Goal: Find contact information: Find contact information

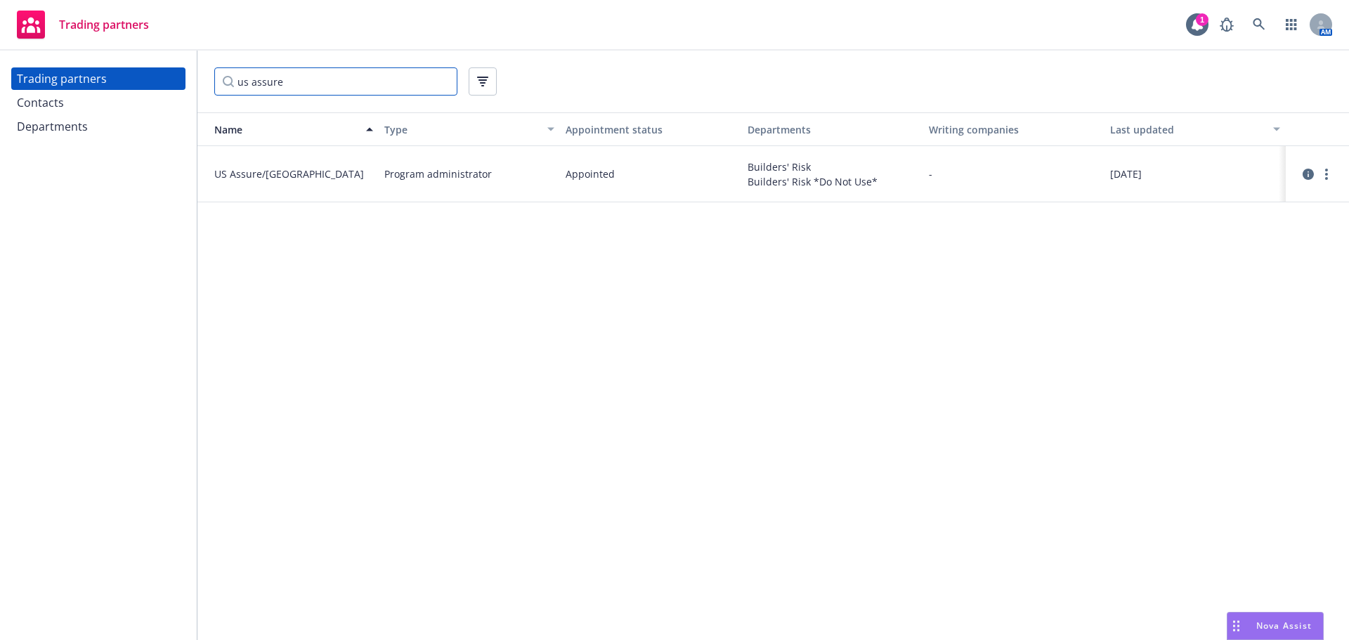
click at [231, 82] on input "us assure" at bounding box center [335, 81] width 243 height 28
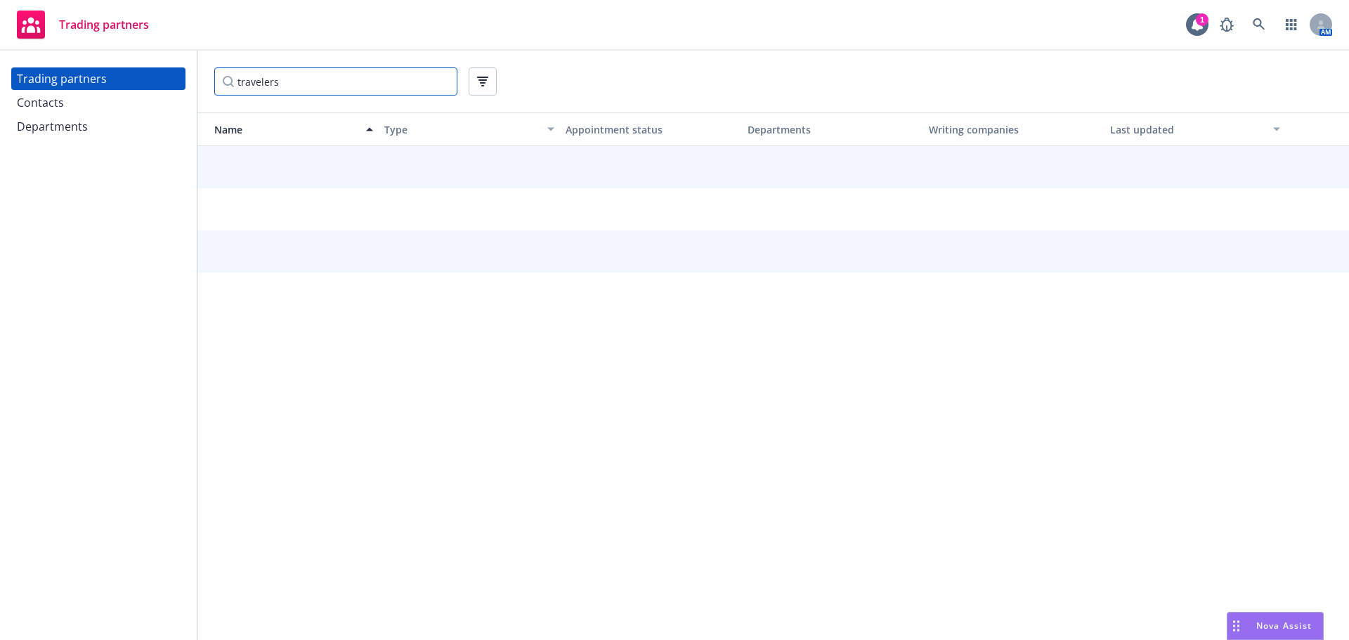
type input "travelers"
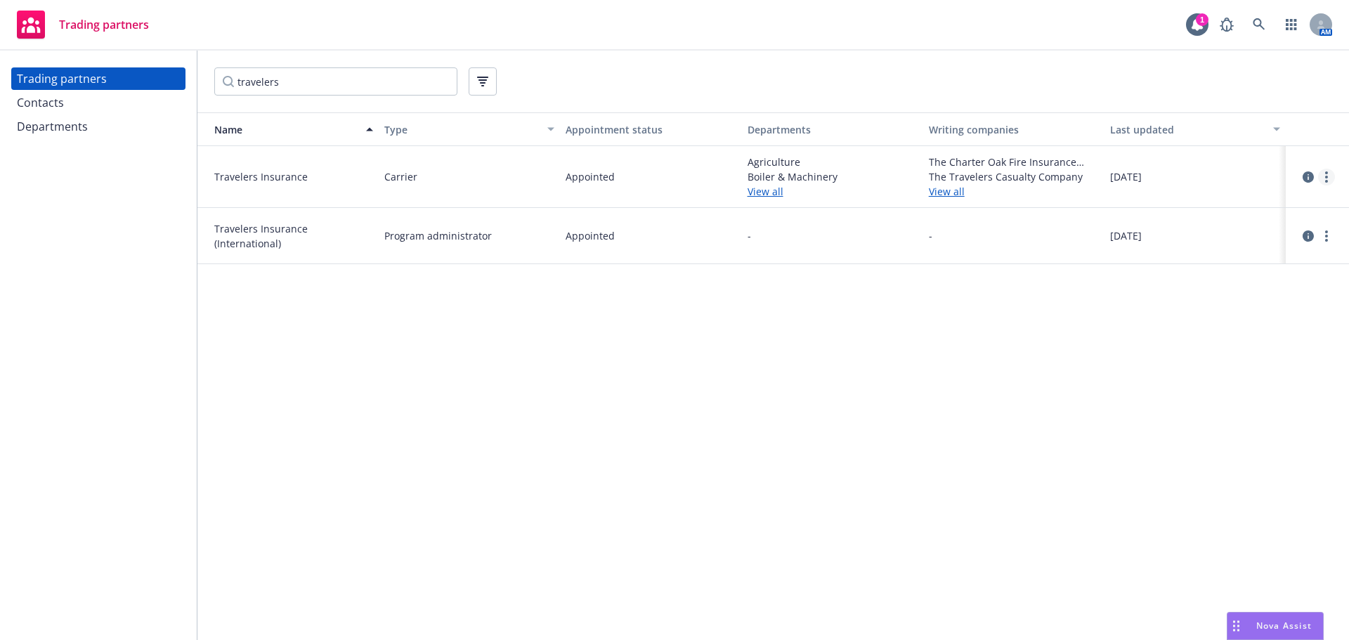
click at [1329, 174] on link "more" at bounding box center [1326, 177] width 17 height 17
click at [1223, 205] on link "View contacts" at bounding box center [1256, 206] width 157 height 28
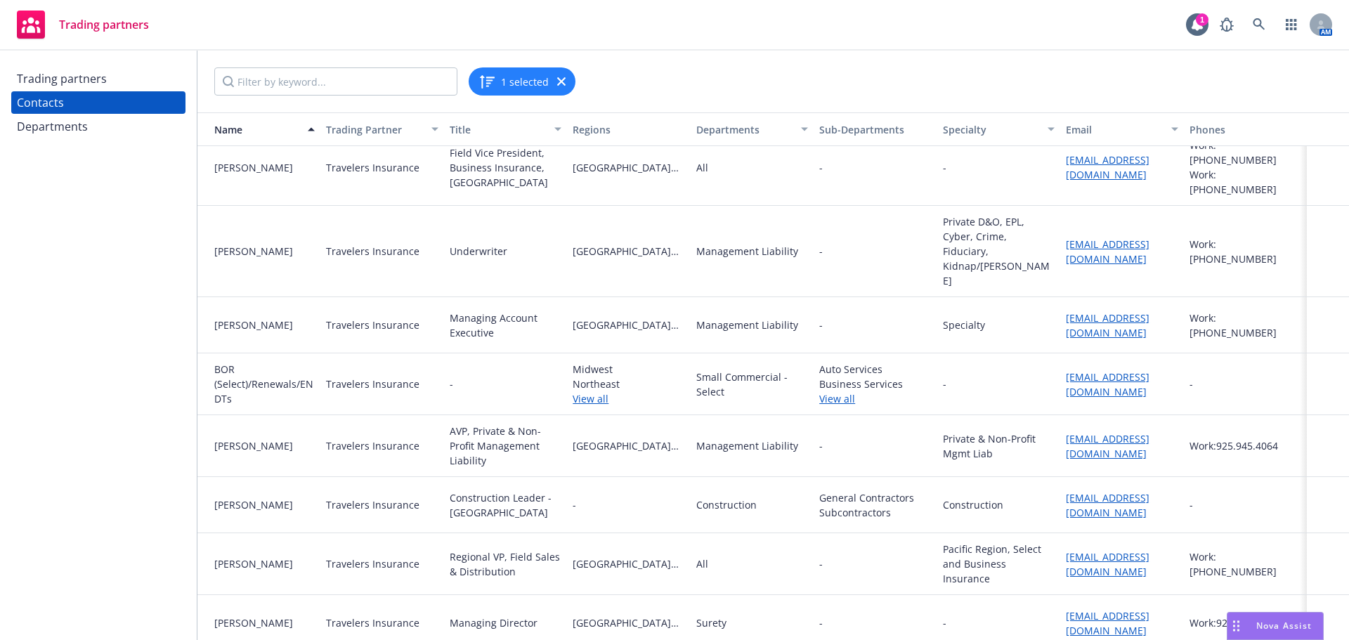
scroll to position [141, 0]
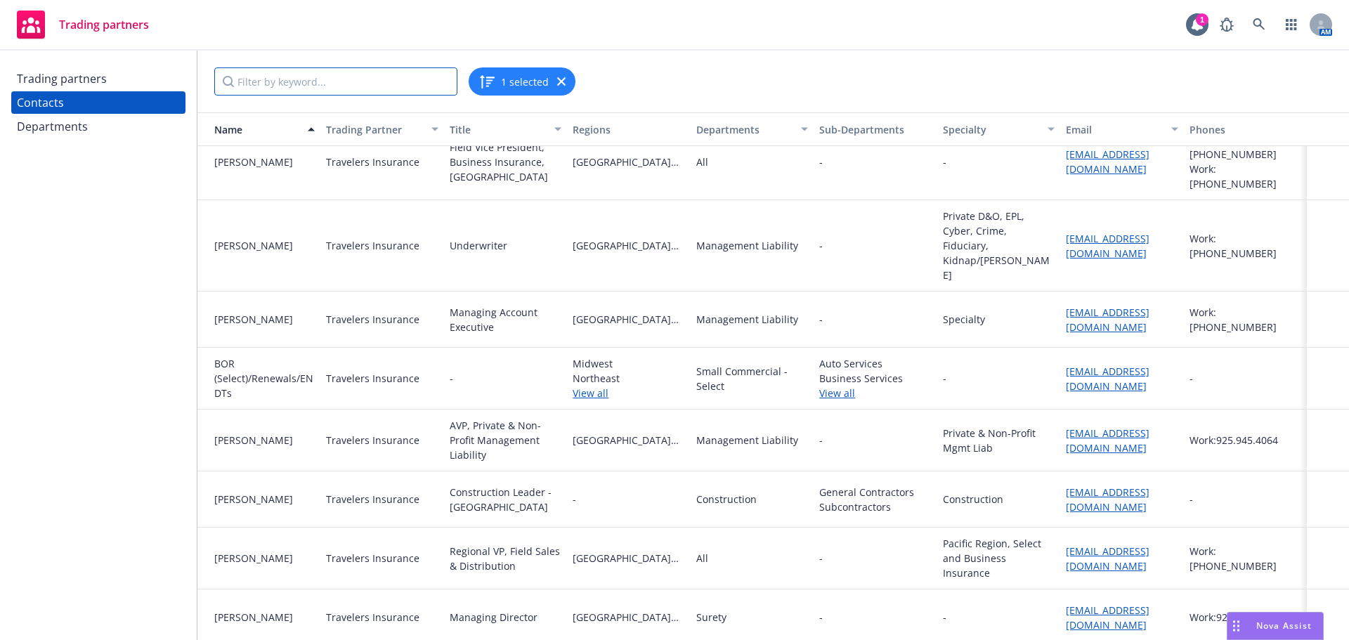
click at [280, 91] on input "Filter by keyword..." at bounding box center [335, 81] width 243 height 28
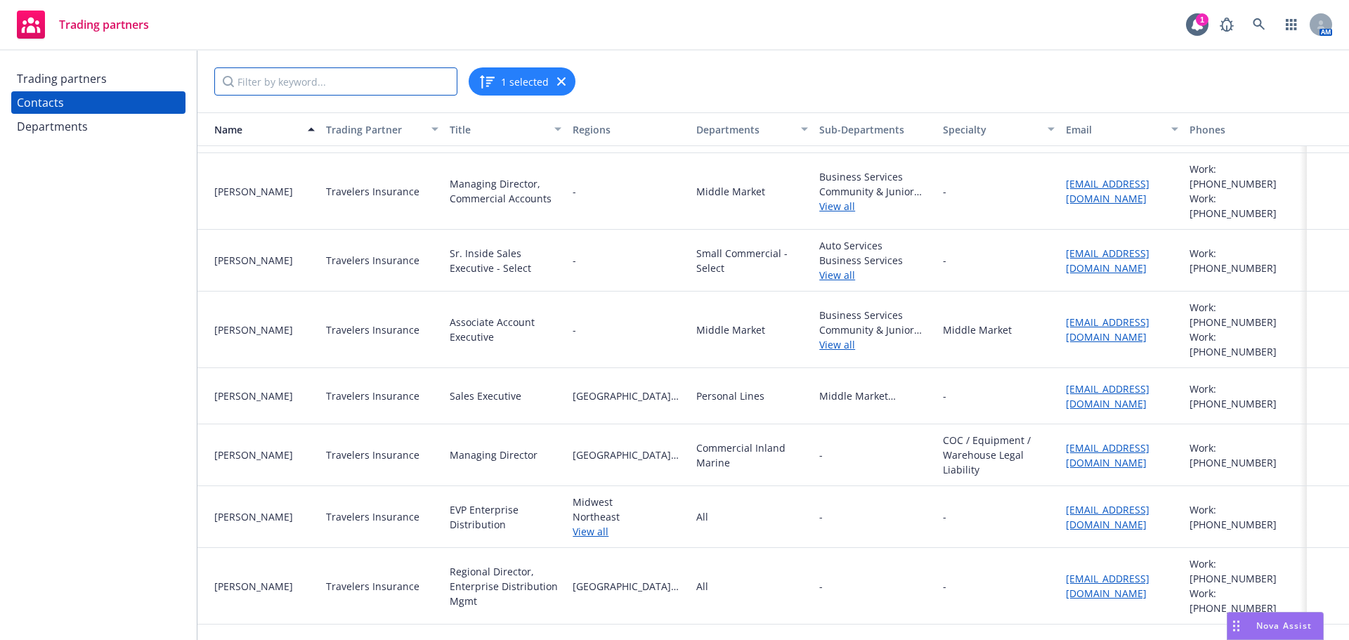
scroll to position [2249, 0]
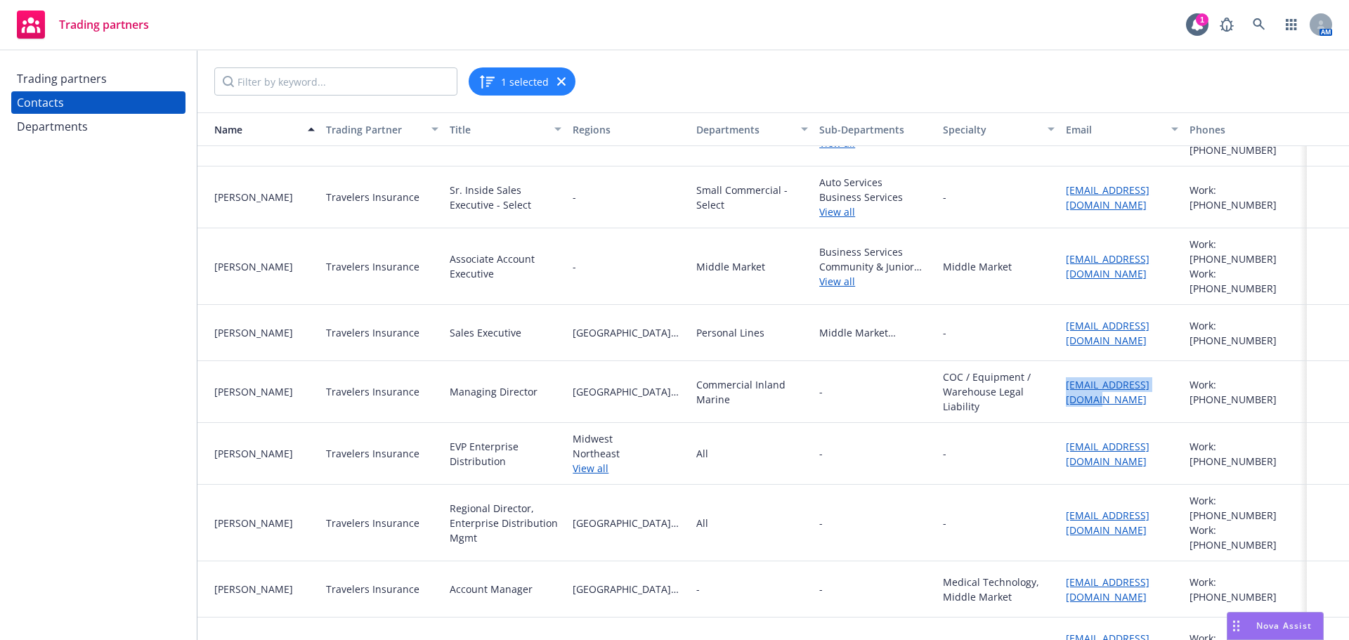
drag, startPoint x: 1056, startPoint y: 356, endPoint x: 1099, endPoint y: 372, distance: 45.6
click at [1099, 372] on div "[EMAIL_ADDRESS][DOMAIN_NAME]" at bounding box center [1121, 392] width 123 height 62
copy link "[EMAIL_ADDRESS][DOMAIN_NAME]"
